Goal: Transaction & Acquisition: Purchase product/service

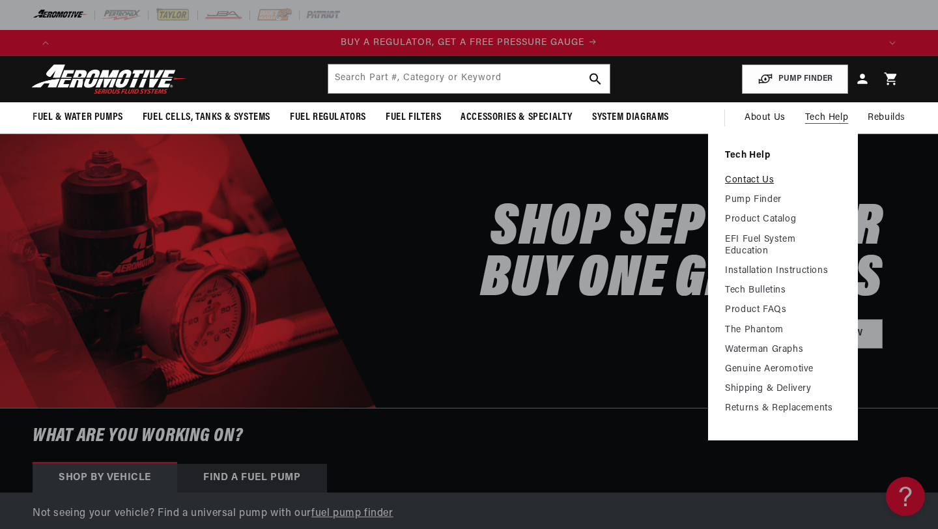
click at [756, 183] on link "Contact Us" at bounding box center [783, 181] width 116 height 12
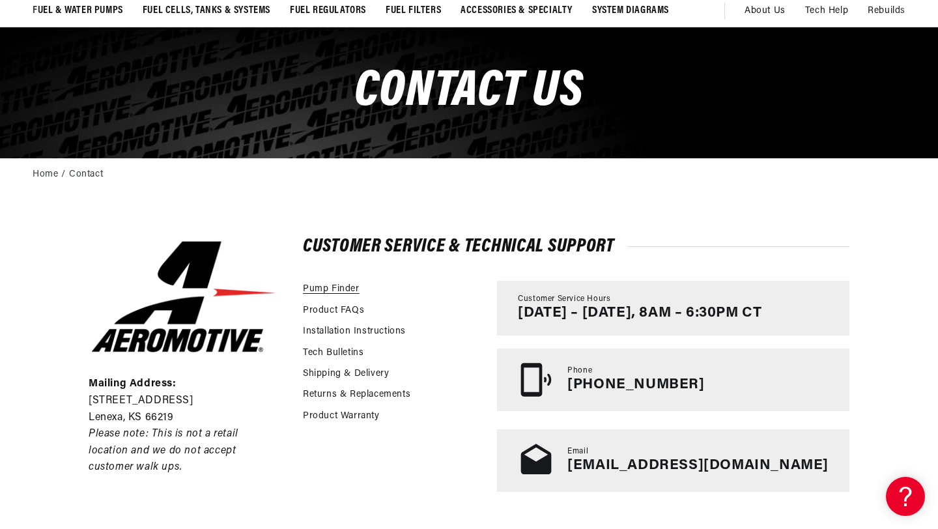
scroll to position [0, 166]
click at [345, 289] on link "Pump Finder" at bounding box center [331, 289] width 57 height 14
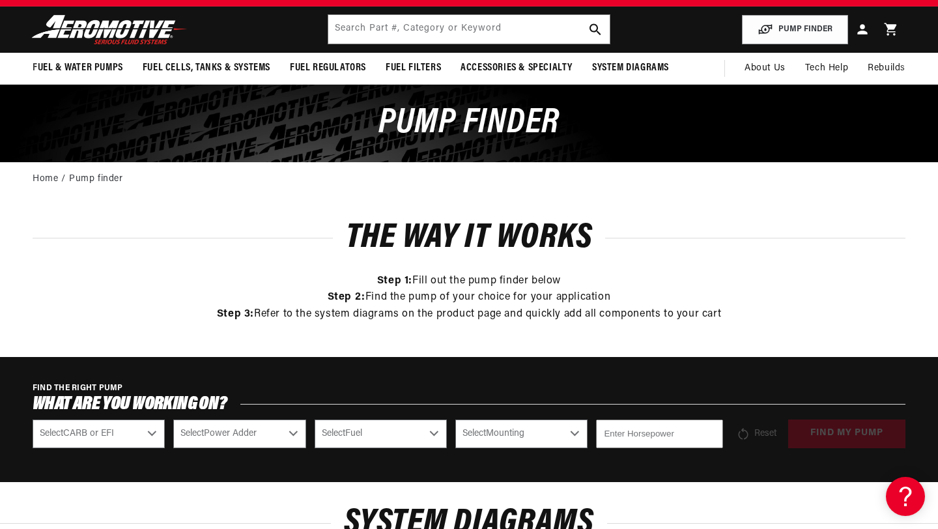
scroll to position [66, 0]
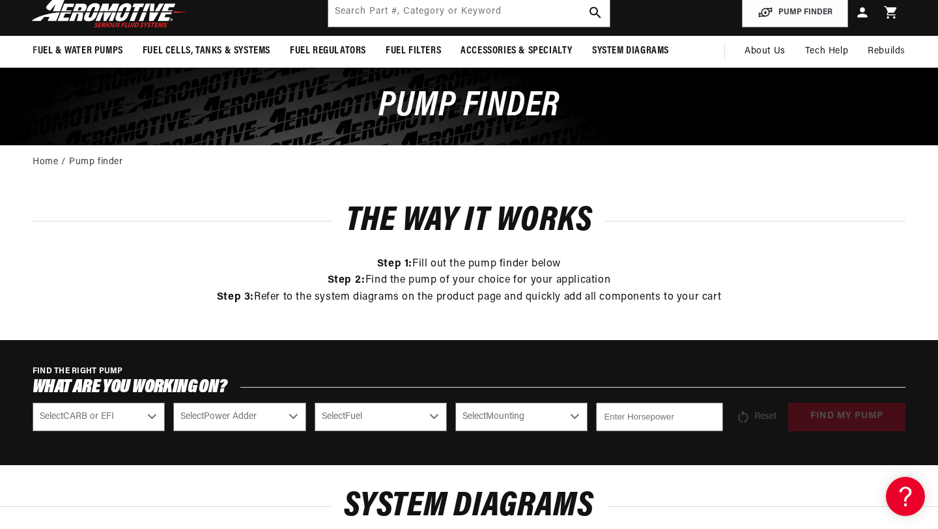
click at [152, 414] on select "Select CARB or EFI Carbureted Fuel Injected" at bounding box center [99, 417] width 132 height 29
select select "Fuel-Injected"
click at [33, 403] on select "Select CARB or EFI Carbureted Fuel Injected" at bounding box center [99, 417] width 132 height 29
select select "Fuel-Injected"
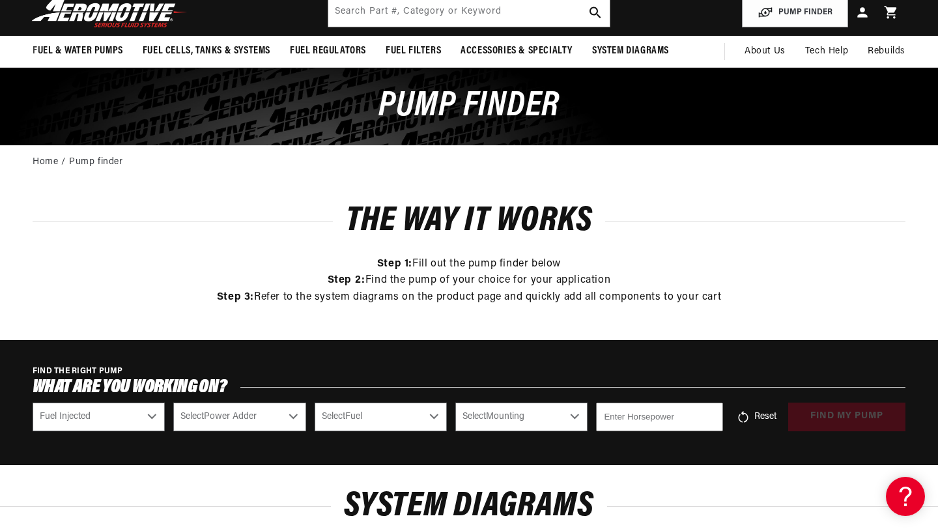
click at [289, 416] on select "Select Power Adder No - Naturally Aspirated Yes - Forced Induction" at bounding box center [239, 417] width 132 height 29
select select "No-Naturally-Aspirated"
click at [173, 403] on select "Select Power Adder No - Naturally Aspirated Yes - Forced Induction" at bounding box center [239, 417] width 132 height 29
select select "No-Naturally-Aspirated"
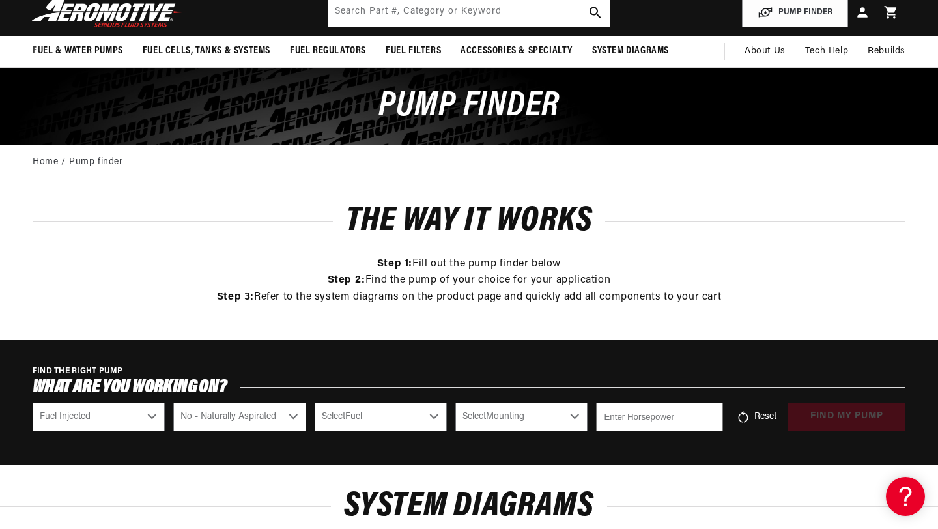
click at [434, 416] on select "Select Fuel E85 Gas" at bounding box center [381, 417] width 132 height 29
select select "Gas"
click at [315, 403] on select "Select Fuel E85 Gas" at bounding box center [381, 417] width 132 height 29
select select "Gas"
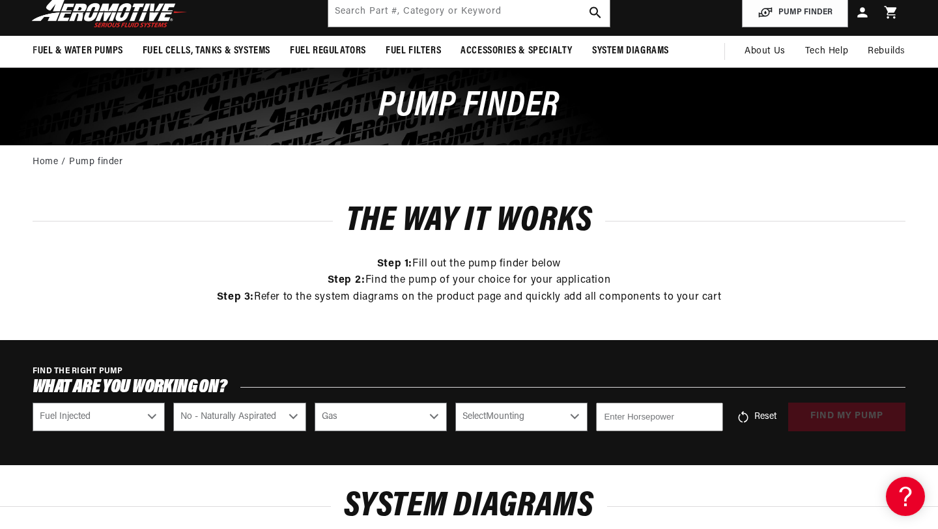
click at [573, 416] on select "Select Mounting External In-Tank" at bounding box center [521, 417] width 132 height 29
select select "In-Tank"
click at [455, 403] on select "Select Mounting External In-Tank" at bounding box center [521, 417] width 132 height 29
select select "In-Tank"
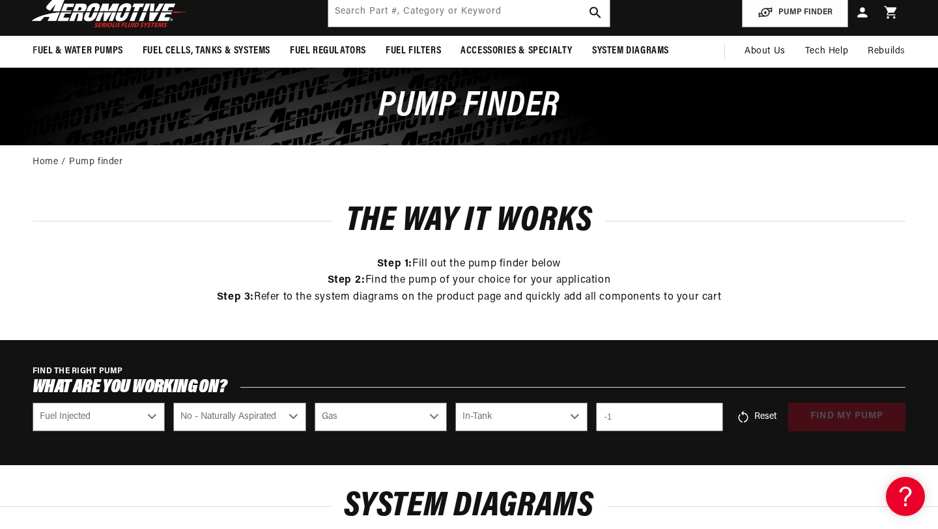
type input "-1"
click at [709, 419] on input "-1" at bounding box center [659, 417] width 127 height 29
type input "480"
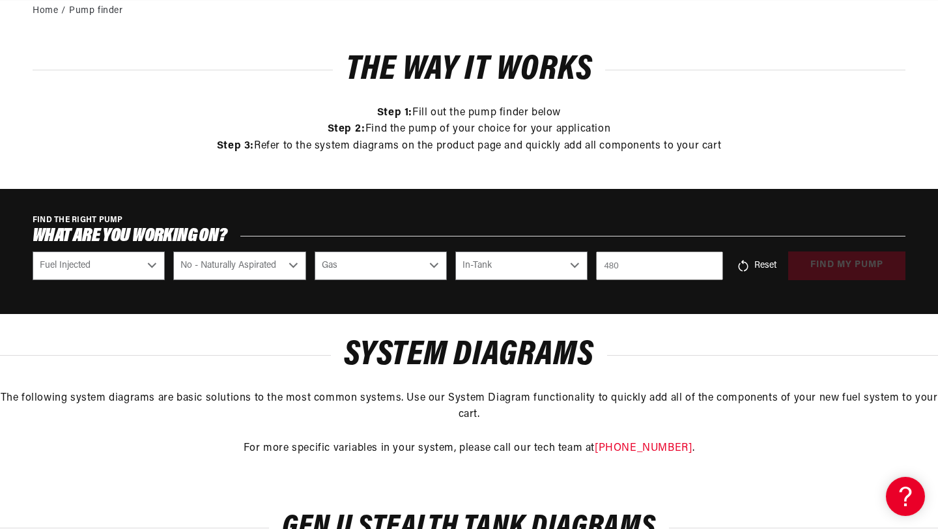
scroll to position [0, 821]
click at [860, 265] on div "Reset find my pump" at bounding box center [819, 265] width 174 height 29
click at [839, 270] on button "find my pump" at bounding box center [846, 265] width 117 height 29
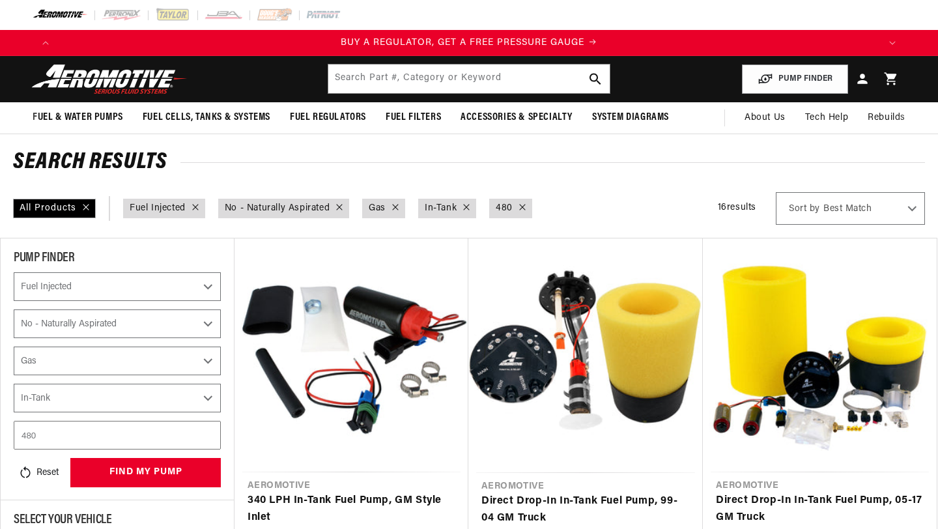
select select "Fuel-Injected"
select select "No-Naturally-Aspirated"
select select "Gas"
select select "In-Tank"
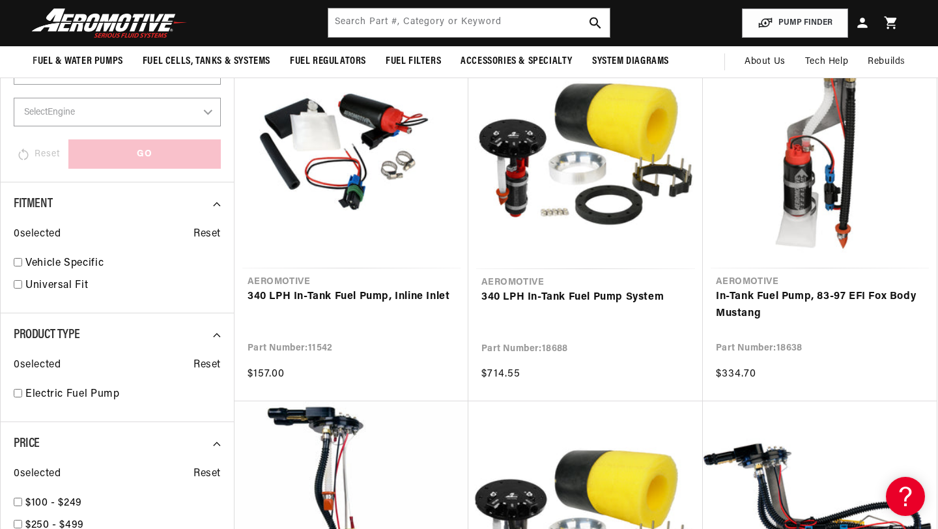
scroll to position [564, 0]
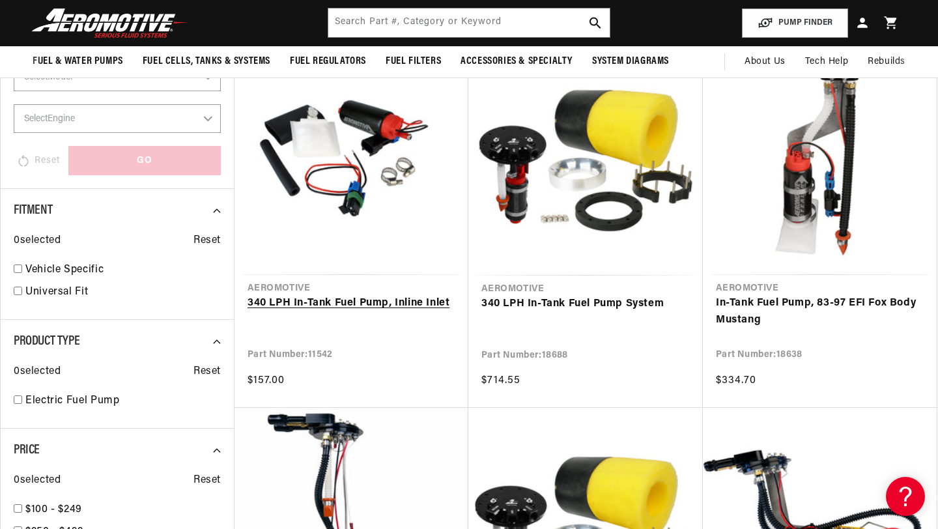
click at [397, 295] on link "340 LPH In-Tank Fuel Pump, Inline Inlet" at bounding box center [352, 303] width 208 height 17
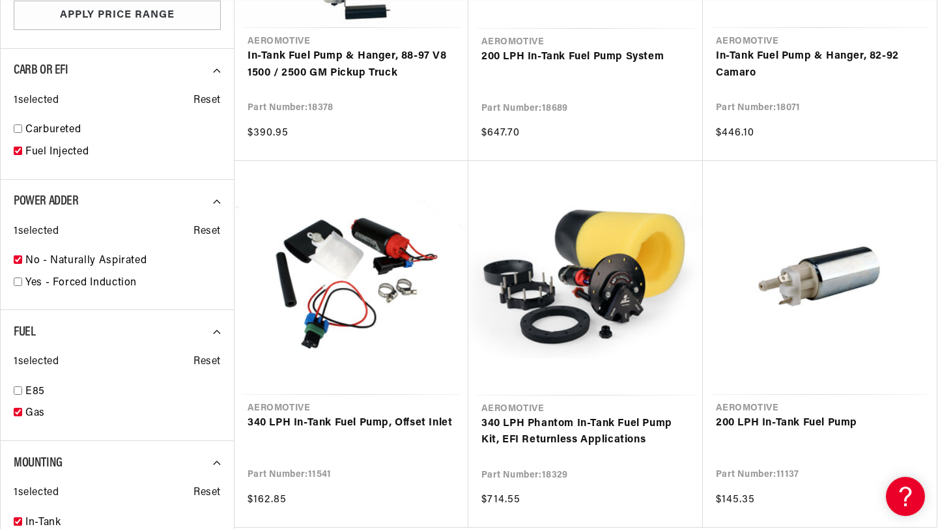
scroll to position [0, 1394]
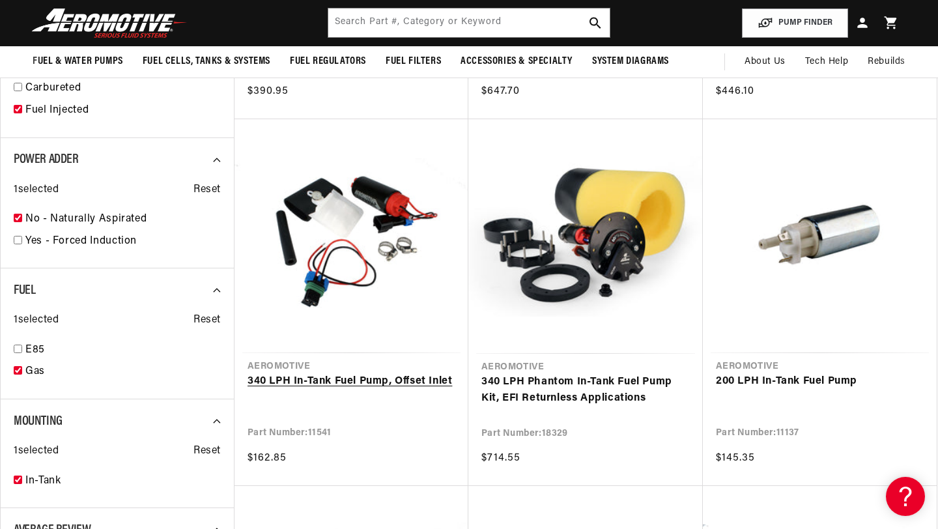
click at [366, 373] on link "340 LPH In-Tank Fuel Pump, Offset Inlet" at bounding box center [352, 381] width 208 height 17
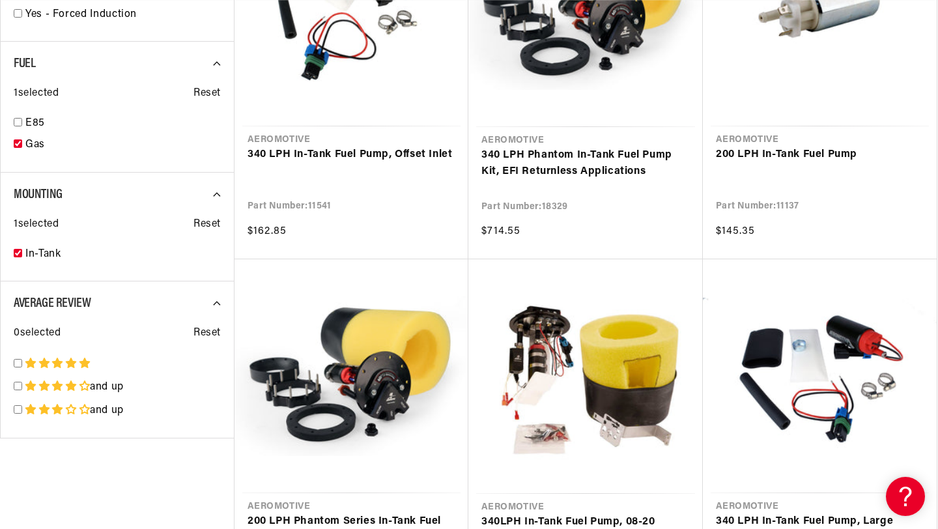
scroll to position [0, 1635]
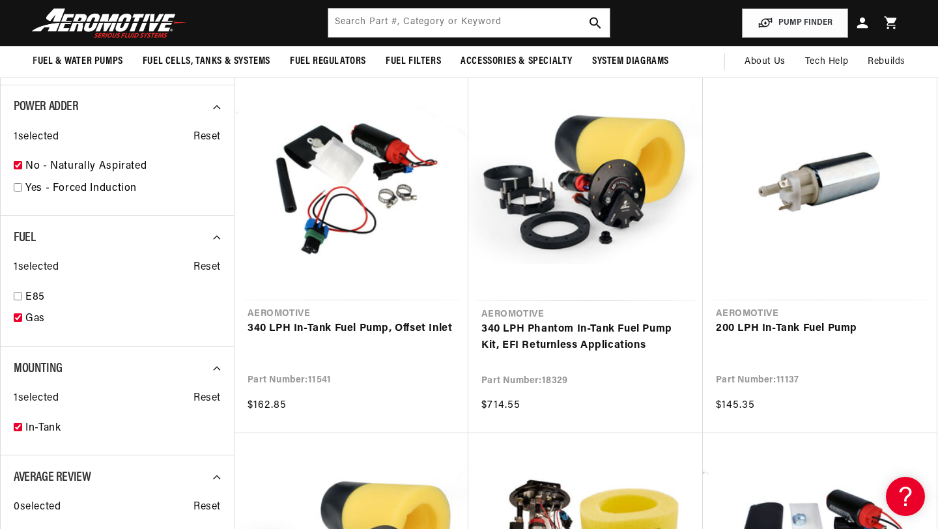
click at [862, 20] on icon at bounding box center [862, 23] width 10 height 10
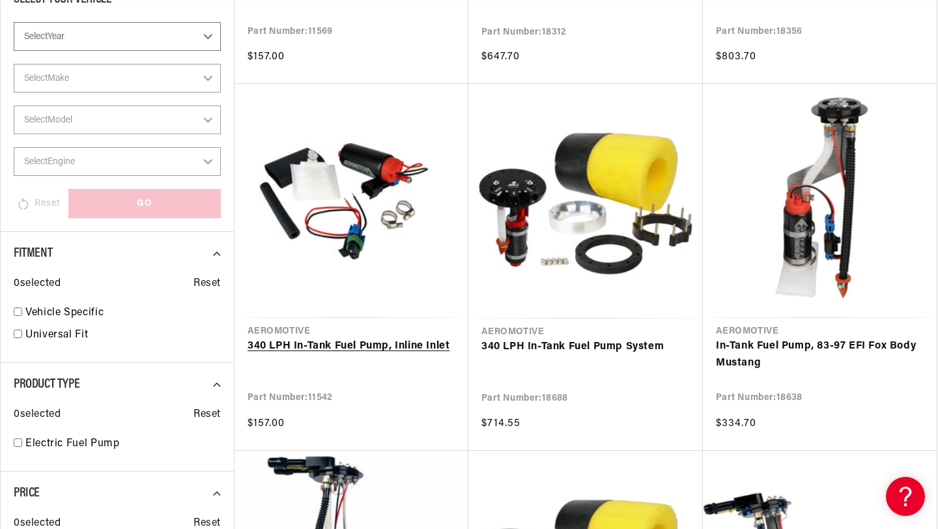
scroll to position [0, 2463]
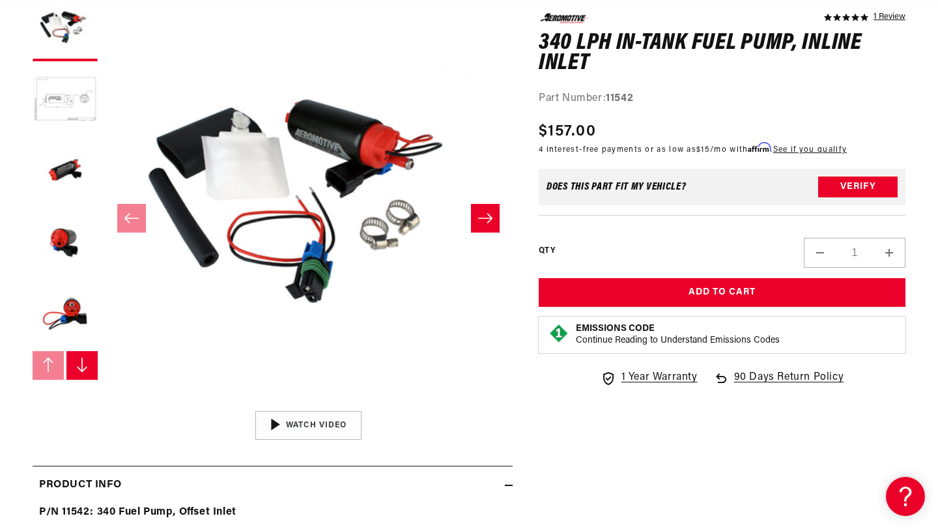
scroll to position [0, 1699]
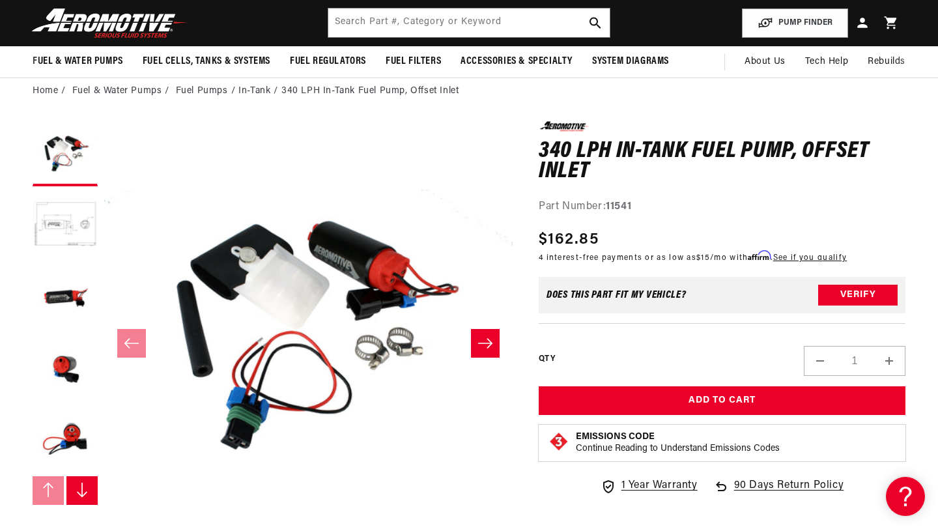
scroll to position [0, 821]
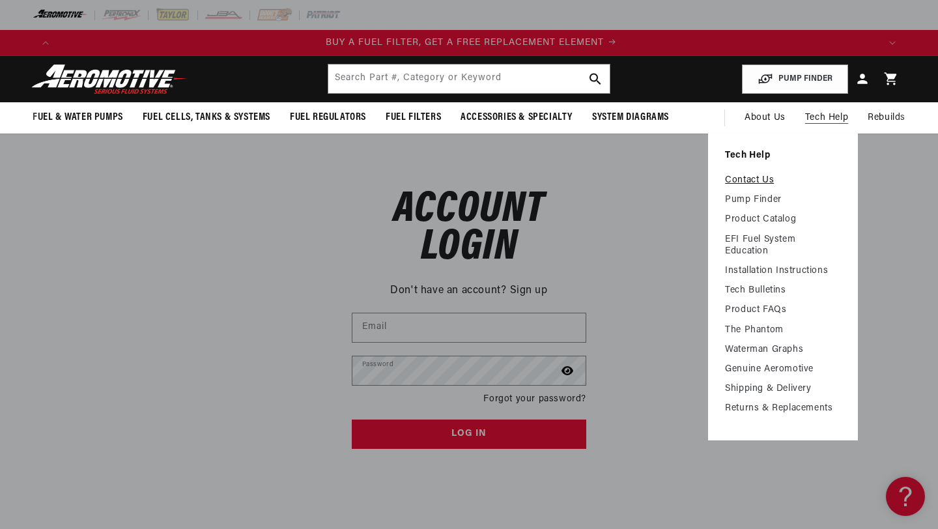
scroll to position [0, 821]
click at [743, 184] on link "Contact Us" at bounding box center [783, 181] width 116 height 12
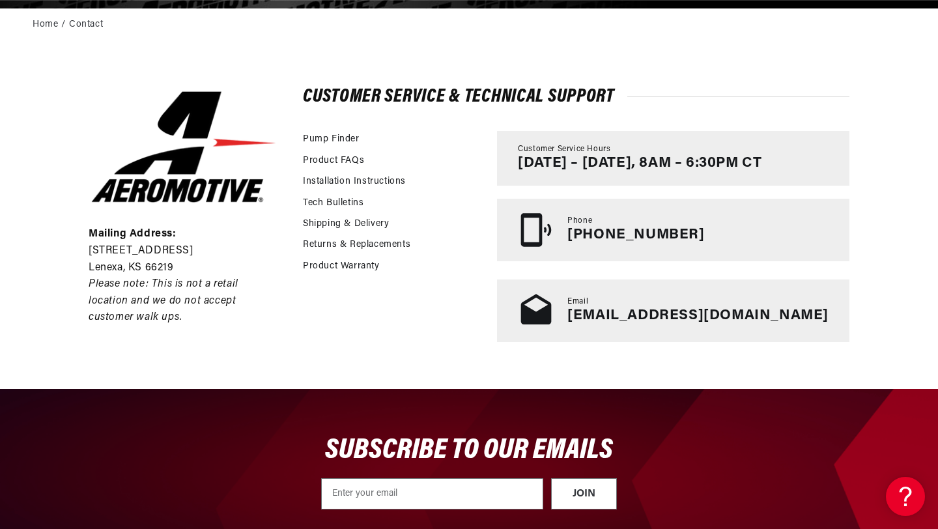
scroll to position [0, 2463]
